Goal: Transaction & Acquisition: Download file/media

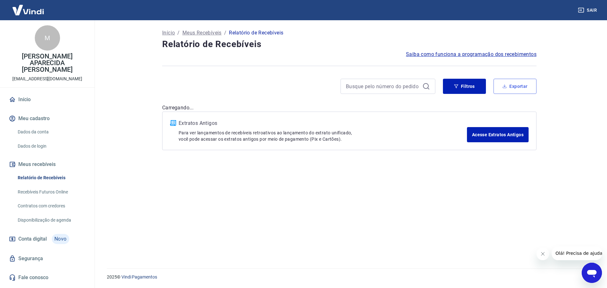
click at [517, 80] on button "Exportar" at bounding box center [514, 86] width 43 height 15
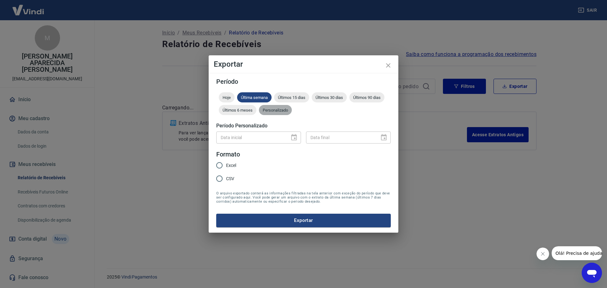
click at [269, 109] on span "Personalizado" at bounding box center [275, 110] width 33 height 5
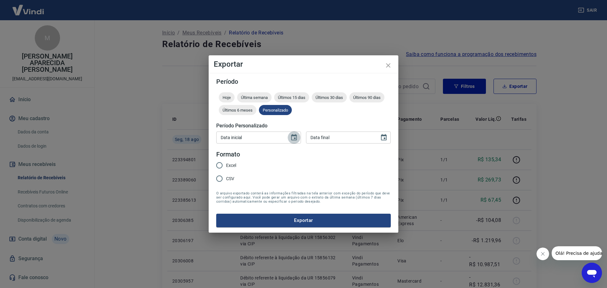
click at [294, 142] on button "Choose date" at bounding box center [294, 137] width 13 height 13
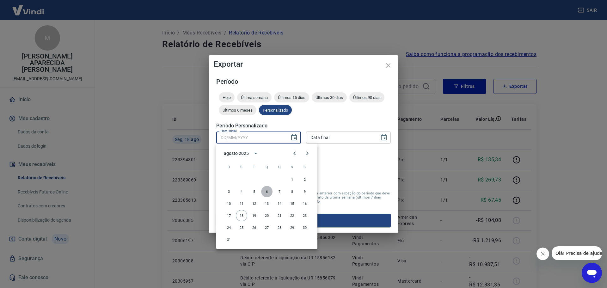
click at [268, 193] on button "6" at bounding box center [266, 191] width 11 height 11
type input "06/08/2025"
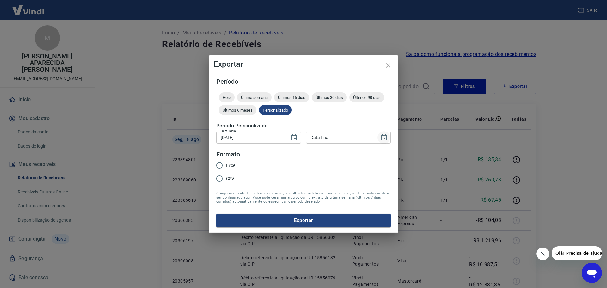
click at [384, 136] on icon "Choose date" at bounding box center [384, 137] width 6 height 6
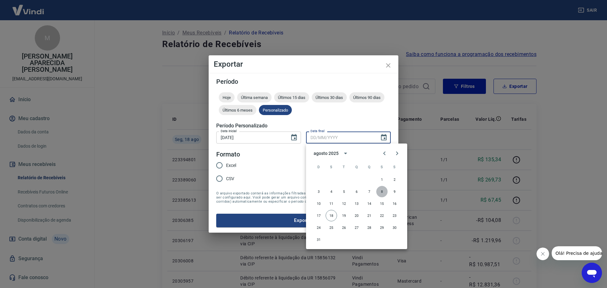
click at [382, 191] on button "8" at bounding box center [381, 191] width 11 height 11
type input "08/08/2025"
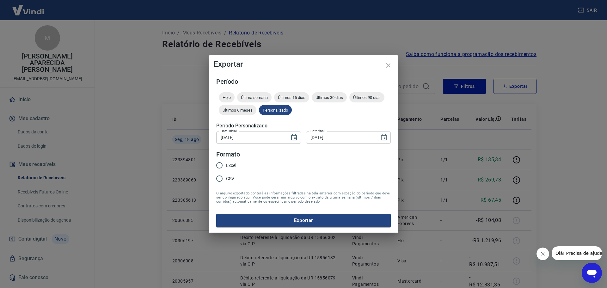
click at [296, 164] on form "Período Hoje Última semana Últimos 15 dias Últimos 30 dias Últimos 90 dias Últi…" at bounding box center [303, 152] width 174 height 148
click at [294, 137] on icon "Choose date, selected date is 6 de ago de 2025" at bounding box center [294, 138] width 8 height 8
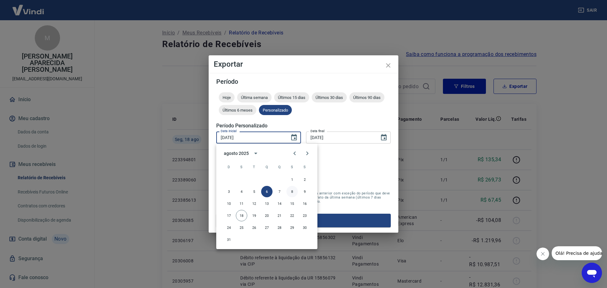
click at [292, 190] on button "8" at bounding box center [291, 191] width 11 height 11
type input "08/08/2025"
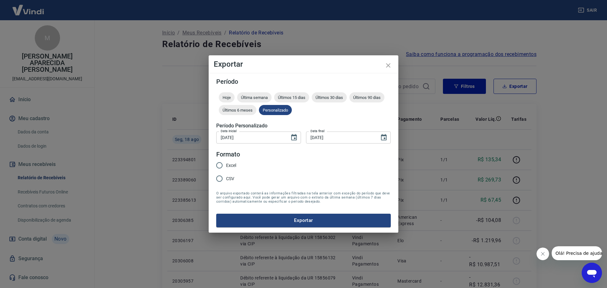
click at [229, 164] on span "Excel" at bounding box center [231, 165] width 10 height 7
click at [226, 164] on input "Excel" at bounding box center [219, 165] width 13 height 13
radio input "true"
click at [301, 218] on button "Exportar" at bounding box center [303, 220] width 174 height 13
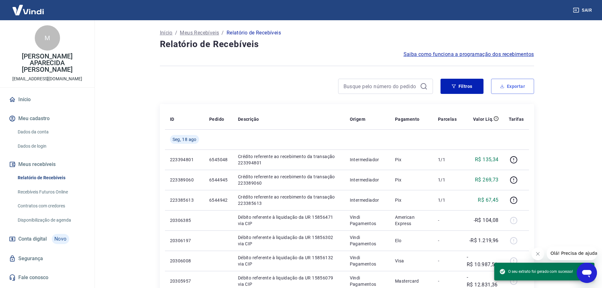
click at [528, 90] on button "Exportar" at bounding box center [512, 86] width 43 height 15
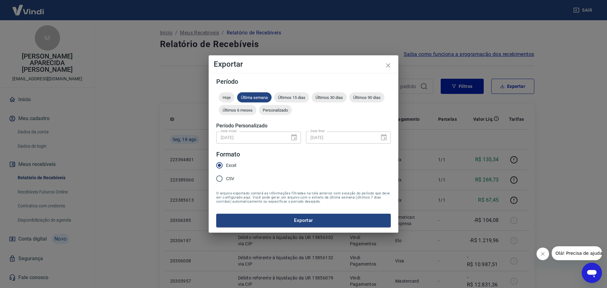
click at [293, 136] on div "08/08/2025 Data inicial" at bounding box center [258, 137] width 85 height 12
click at [281, 110] on span "Personalizado" at bounding box center [275, 110] width 33 height 5
click at [262, 134] on input "08/08/2025" at bounding box center [250, 137] width 69 height 12
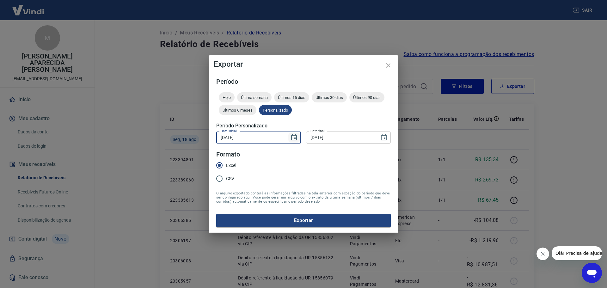
click at [294, 137] on icon "Choose date, selected date is 8 de ago de 2025" at bounding box center [294, 138] width 8 height 8
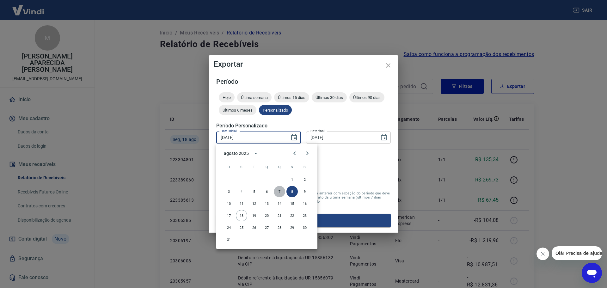
click at [278, 191] on button "7" at bounding box center [279, 191] width 11 height 11
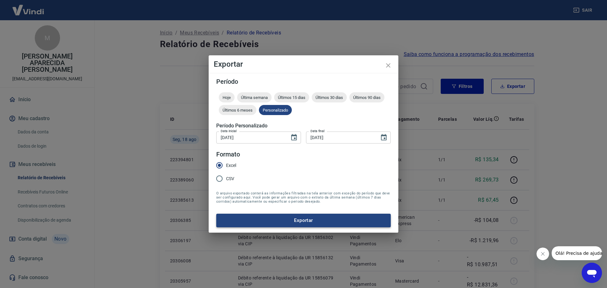
click at [285, 222] on button "Exportar" at bounding box center [303, 220] width 174 height 13
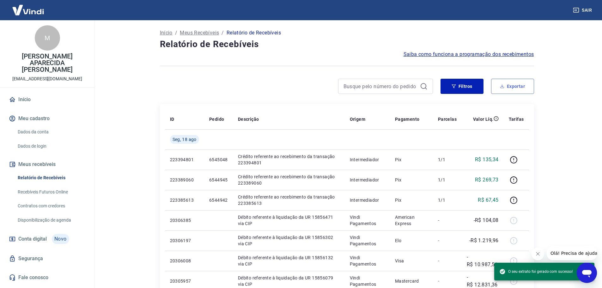
click at [514, 89] on button "Exportar" at bounding box center [512, 86] width 43 height 15
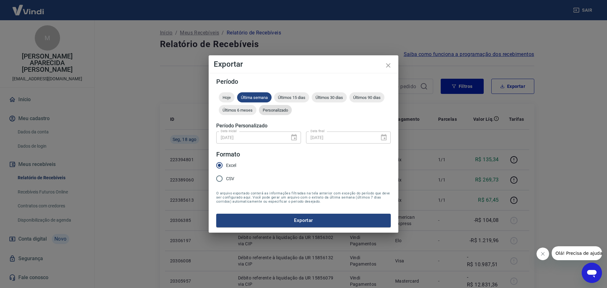
click at [269, 111] on span "Personalizado" at bounding box center [275, 110] width 33 height 5
click at [294, 140] on icon "Choose date, selected date is 7 de ago de 2025" at bounding box center [294, 137] width 6 height 6
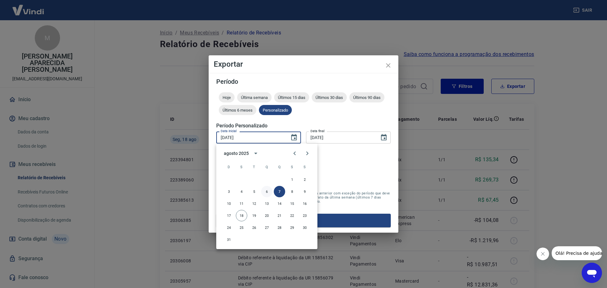
click at [263, 190] on button "6" at bounding box center [266, 191] width 11 height 11
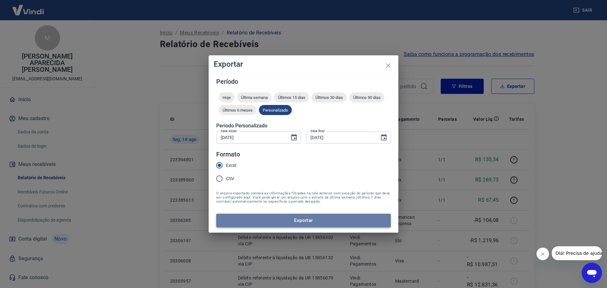
click at [292, 221] on button "Exportar" at bounding box center [303, 220] width 174 height 13
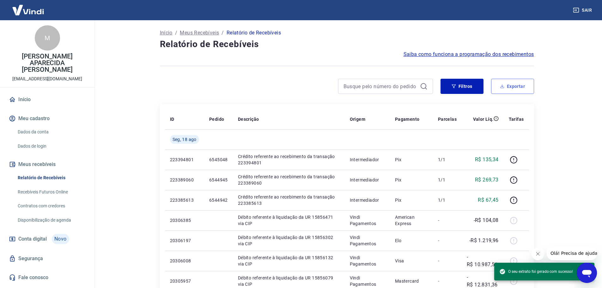
click at [509, 90] on button "Exportar" at bounding box center [512, 86] width 43 height 15
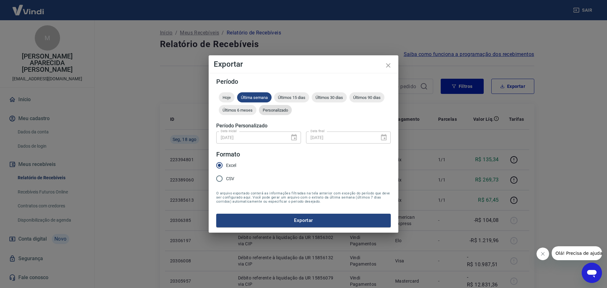
click at [265, 107] on div "Personalizado" at bounding box center [275, 110] width 33 height 10
click at [294, 137] on icon "Choose date, selected date is 6 de ago de 2025" at bounding box center [294, 138] width 8 height 8
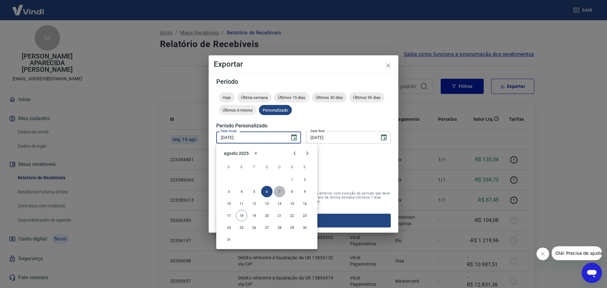
click at [280, 188] on button "7" at bounding box center [279, 191] width 11 height 11
type input "07/08/2025"
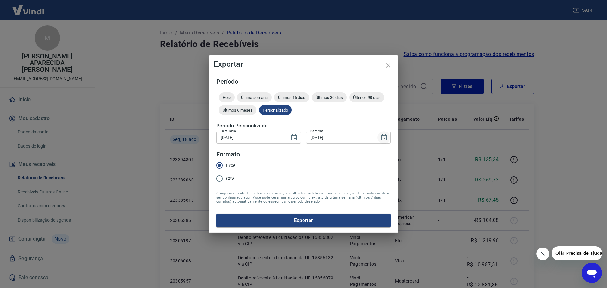
click at [382, 139] on icon "Choose date, selected date is 8 de ago de 2025" at bounding box center [384, 138] width 8 height 8
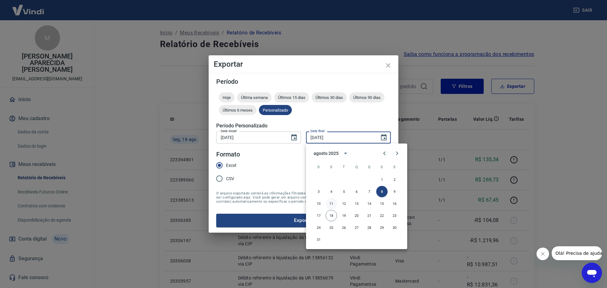
click at [329, 203] on button "11" at bounding box center [330, 203] width 11 height 11
type input "11/08/2025"
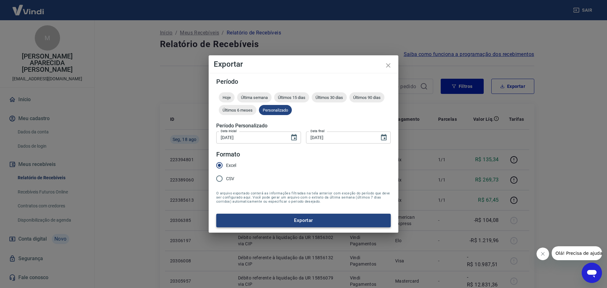
click at [313, 219] on button "Exportar" at bounding box center [303, 220] width 174 height 13
click at [292, 135] on icon "Choose date, selected date is 7 de ago de 2025" at bounding box center [294, 137] width 6 height 6
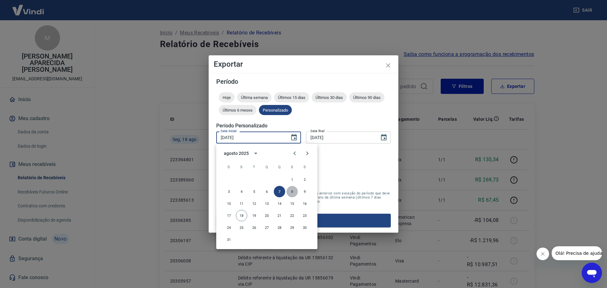
click at [292, 192] on button "8" at bounding box center [291, 191] width 11 height 11
type input "08/08/2025"
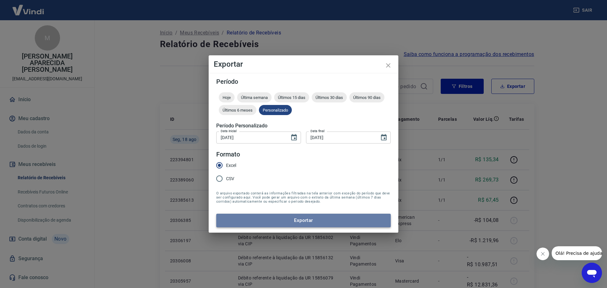
click at [284, 223] on button "Exportar" at bounding box center [303, 220] width 174 height 13
